Goal: Task Accomplishment & Management: Manage account settings

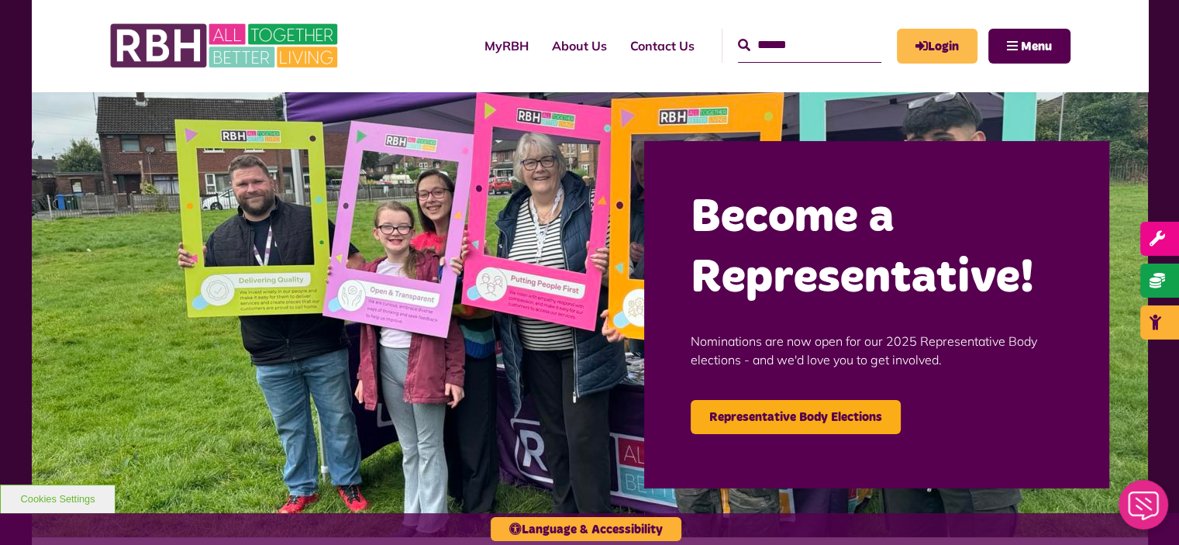
click at [942, 45] on link "Login" at bounding box center [937, 46] width 81 height 35
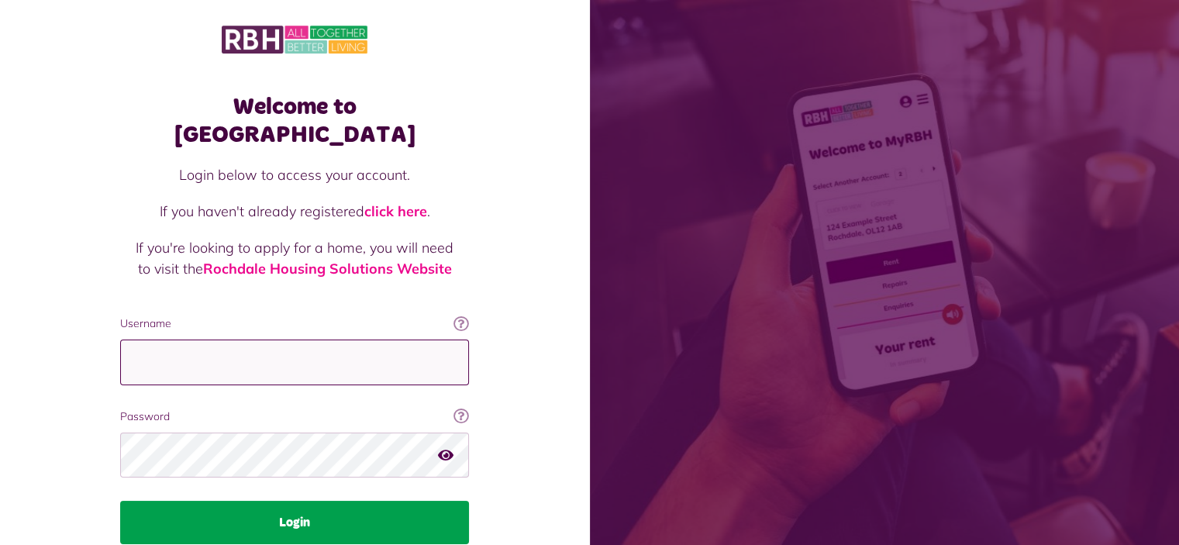
type input "**********"
click at [322, 501] on button "Login" at bounding box center [294, 522] width 349 height 43
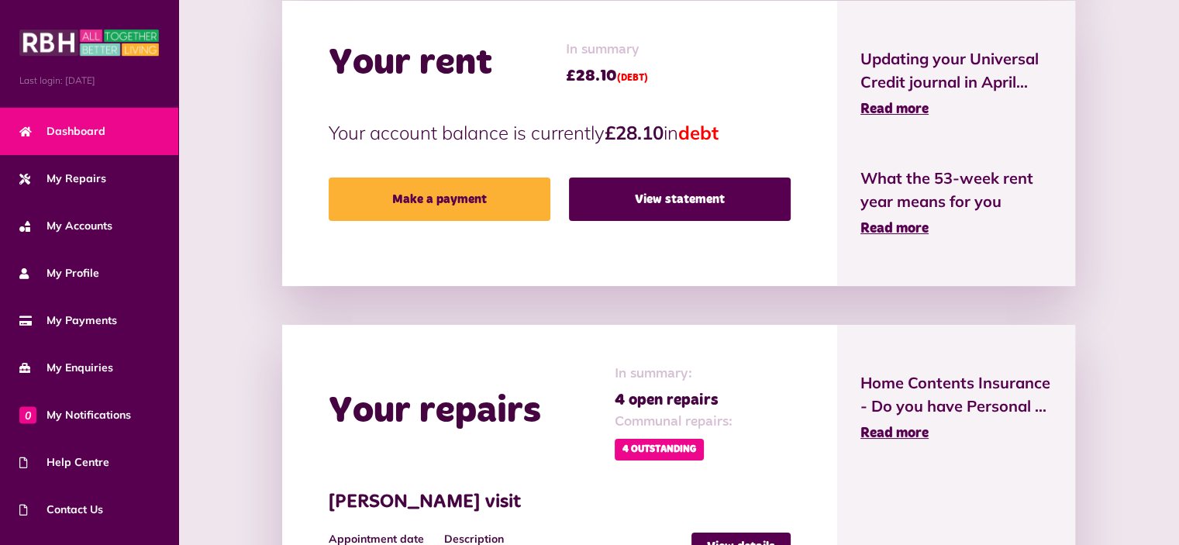
scroll to position [387, 0]
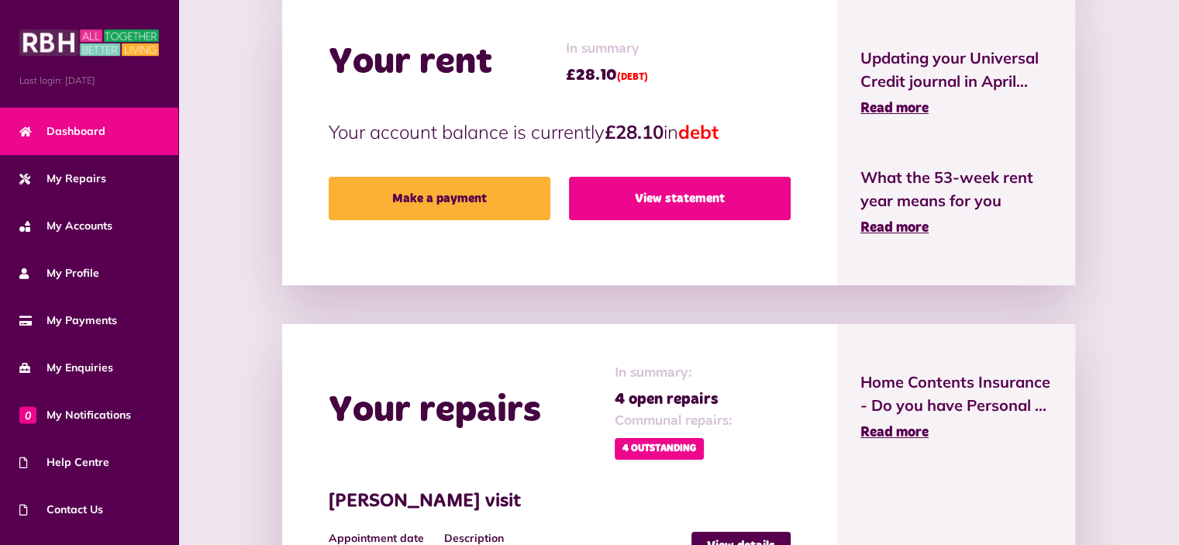
click at [686, 183] on link "View statement" at bounding box center [680, 198] width 222 height 43
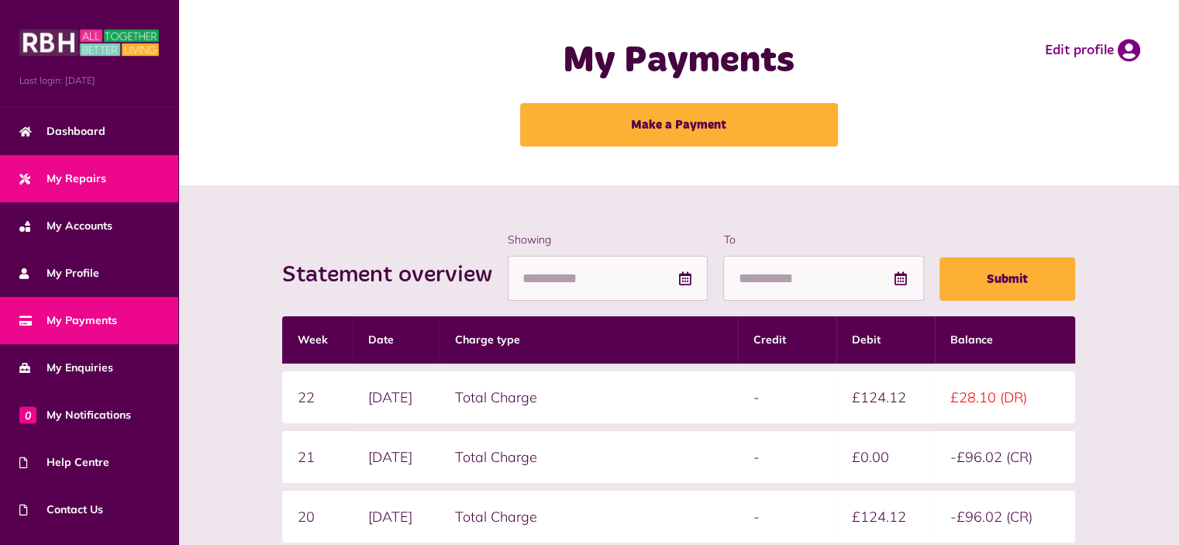
click at [129, 170] on link "My Repairs" at bounding box center [89, 178] width 178 height 47
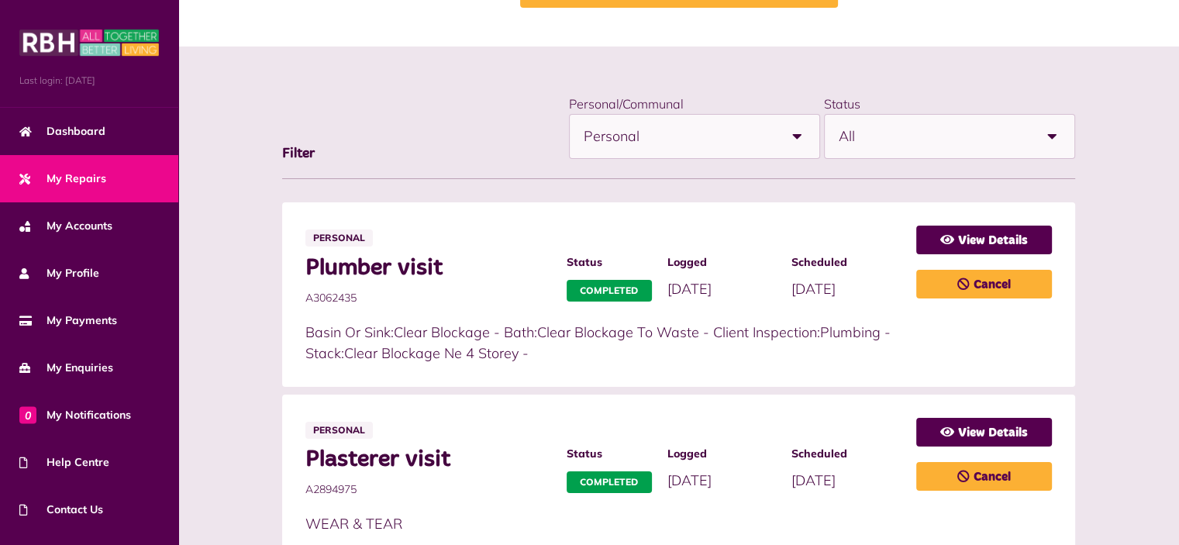
scroll to position [155, 0]
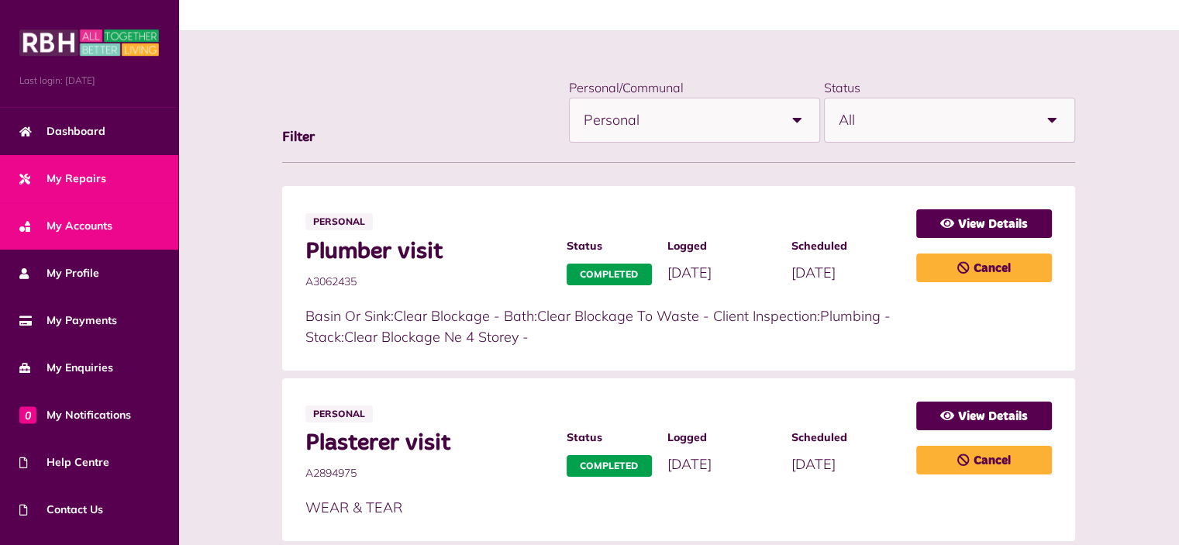
click at [111, 232] on link "My Accounts" at bounding box center [89, 225] width 178 height 47
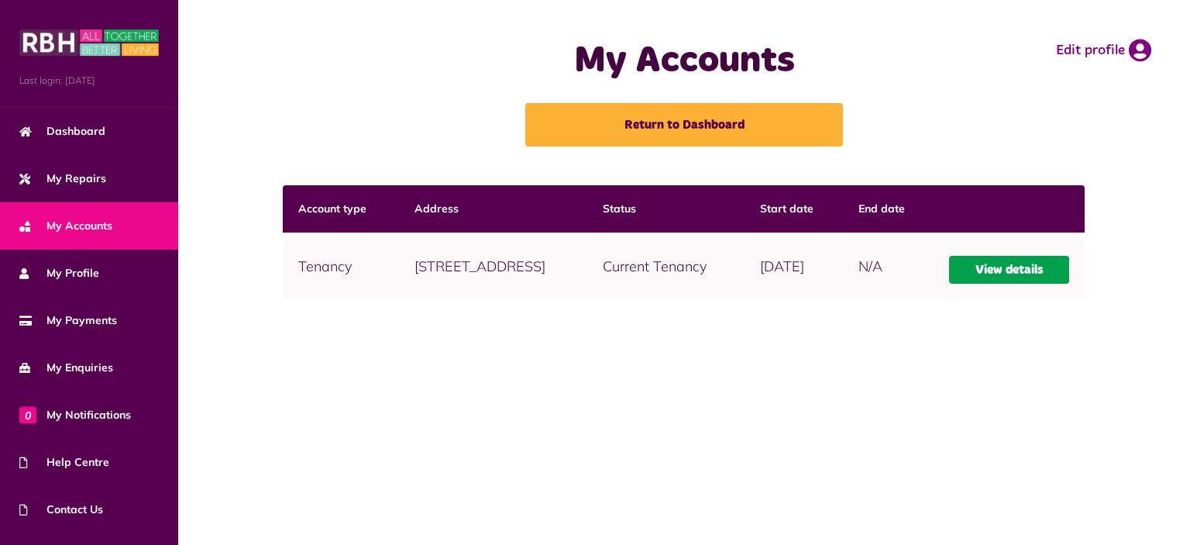
click at [1063, 270] on link "View details" at bounding box center [1009, 270] width 121 height 28
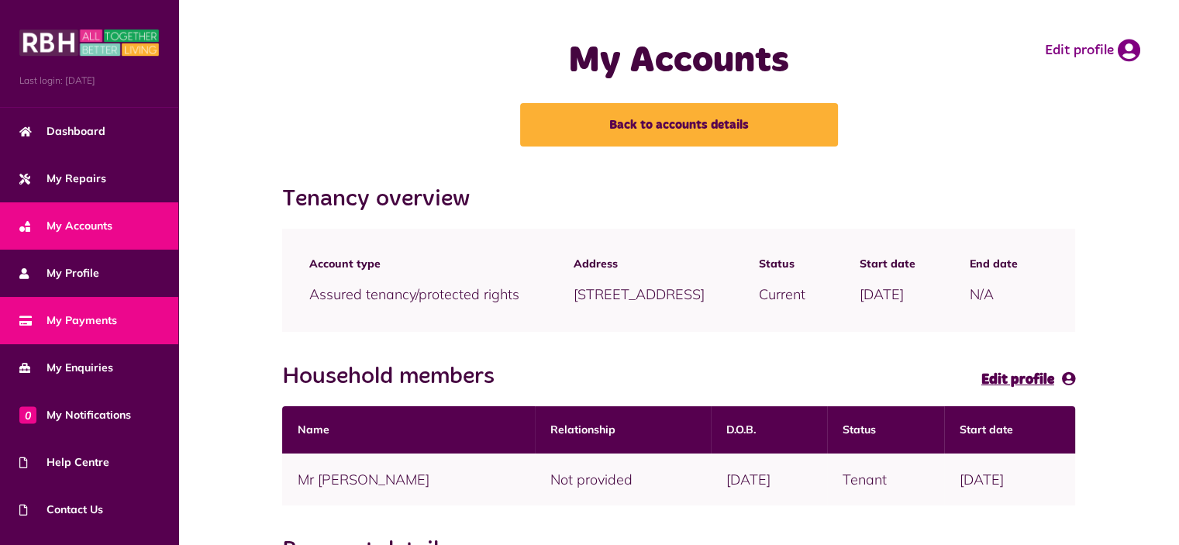
click at [107, 322] on span "My Payments" at bounding box center [68, 320] width 98 height 16
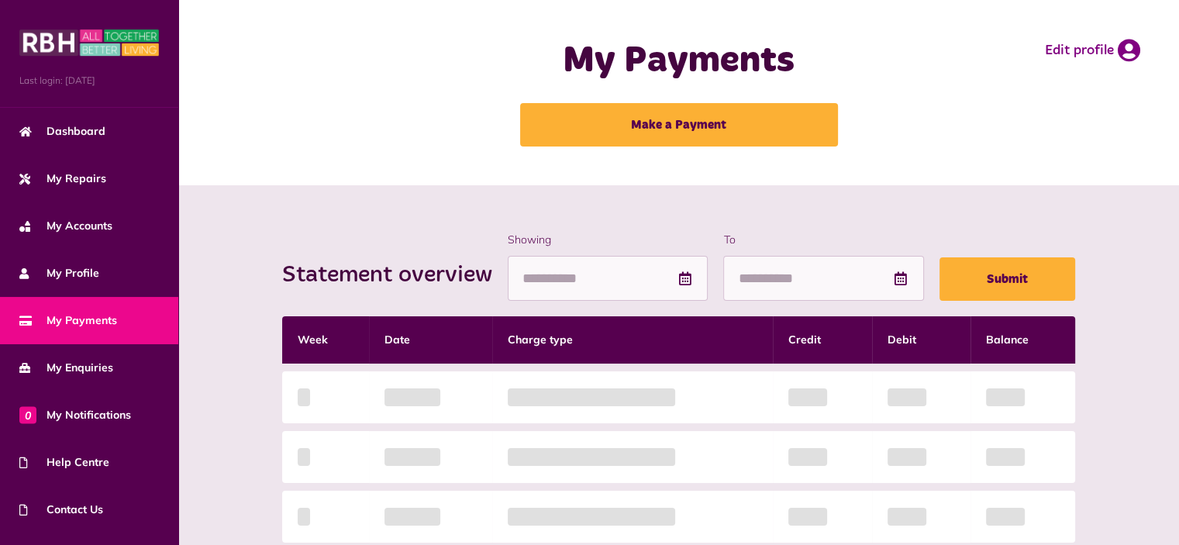
scroll to position [77, 0]
